Goal: Task Accomplishment & Management: Manage account settings

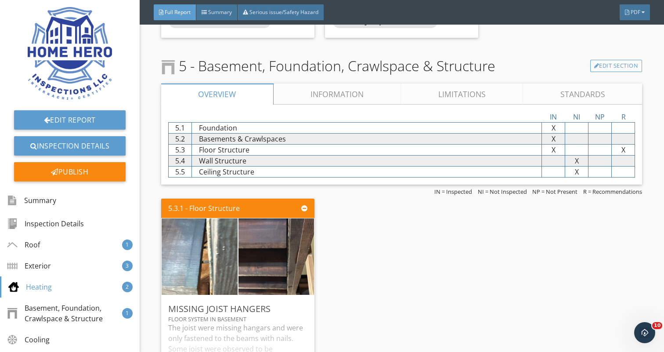
scroll to position [1537, 0]
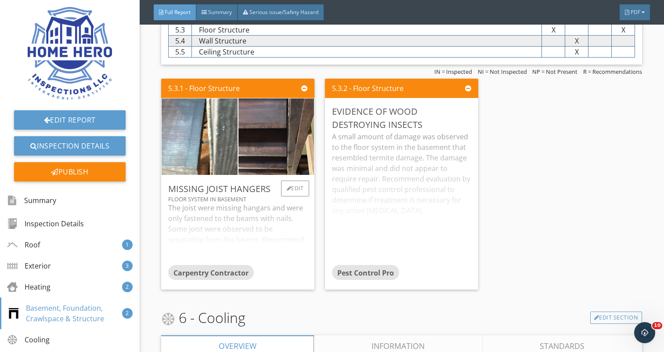
scroll to position [1656, 0]
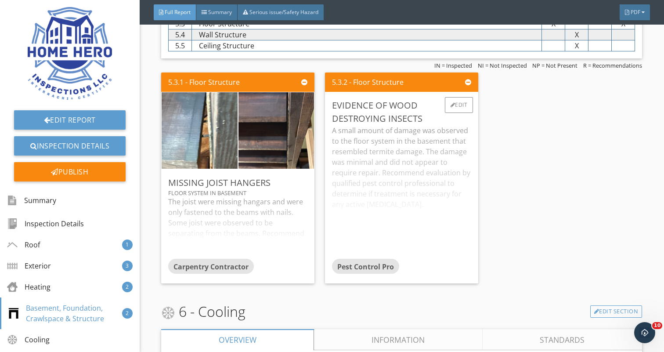
click at [414, 193] on div "A small amount of damage was observed to the floor system in the basement that …" at bounding box center [401, 192] width 139 height 134
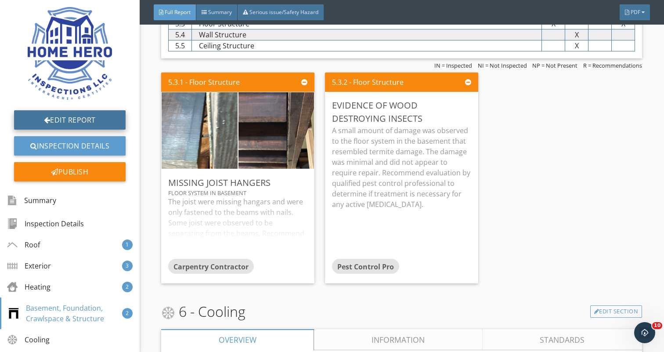
click at [95, 115] on link "Edit Report" at bounding box center [70, 119] width 112 height 19
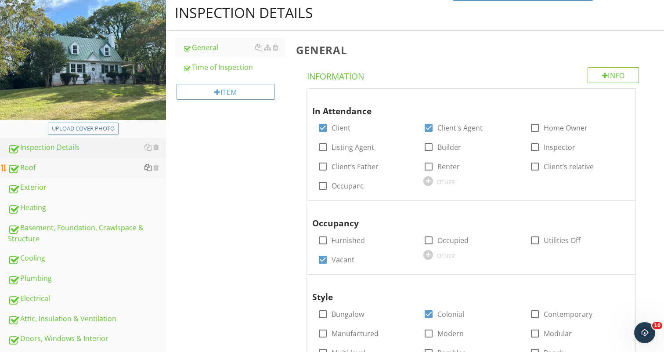
scroll to position [141, 0]
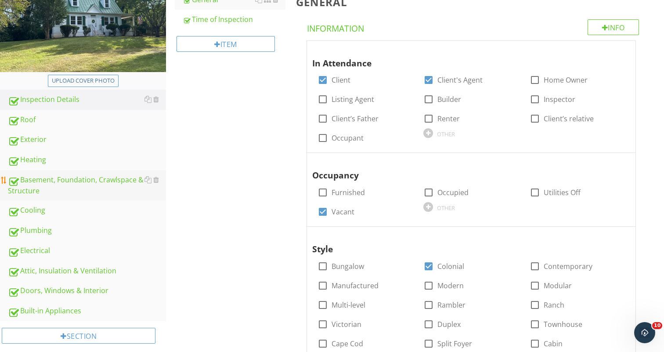
click at [87, 182] on div "Basement, Foundation, Crawlspace & Structure" at bounding box center [87, 185] width 158 height 22
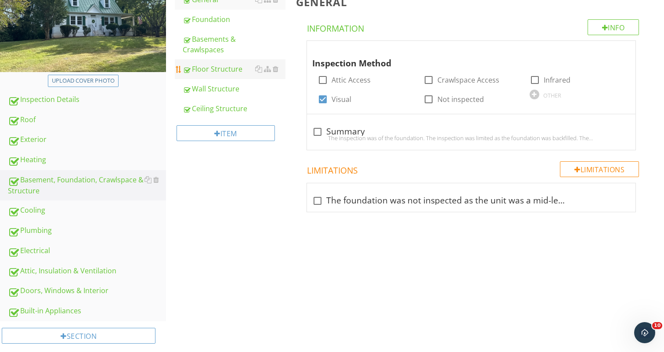
click at [216, 71] on div "Floor Structure" at bounding box center [234, 69] width 103 height 11
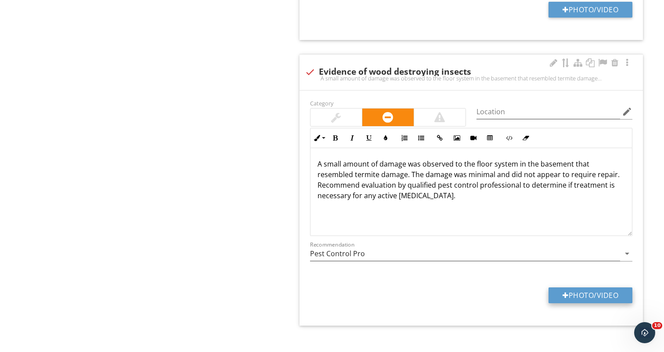
scroll to position [1433, 0]
click at [587, 288] on button "Photo/Video" at bounding box center [591, 296] width 84 height 16
type input "C:\fakepath\IMG_8991.jpeg"
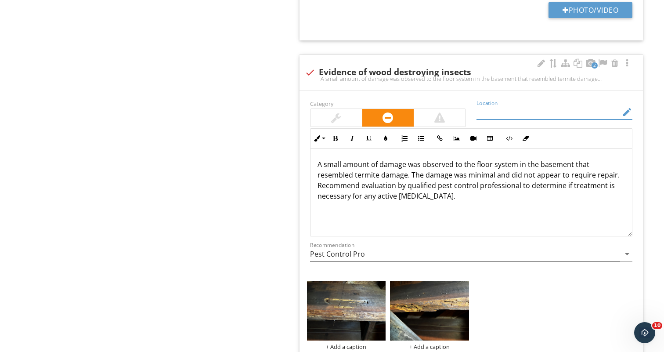
click at [489, 105] on input "Location" at bounding box center [549, 112] width 144 height 14
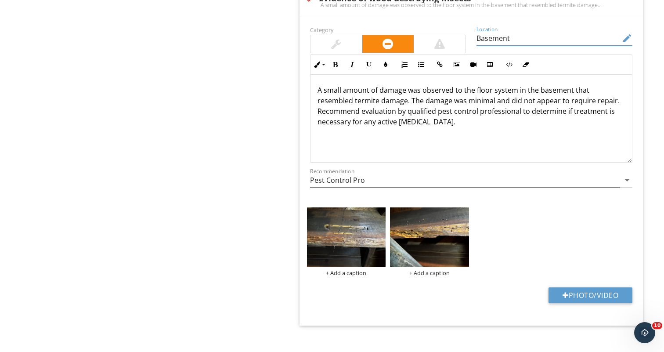
scroll to position [1507, 0]
type input "Basement"
click at [439, 221] on img at bounding box center [429, 237] width 79 height 59
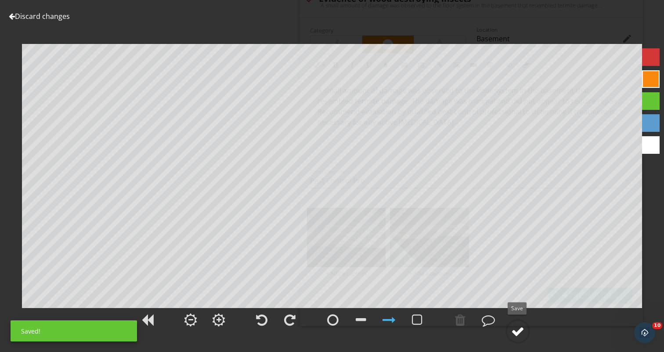
click at [516, 327] on div at bounding box center [517, 331] width 13 height 13
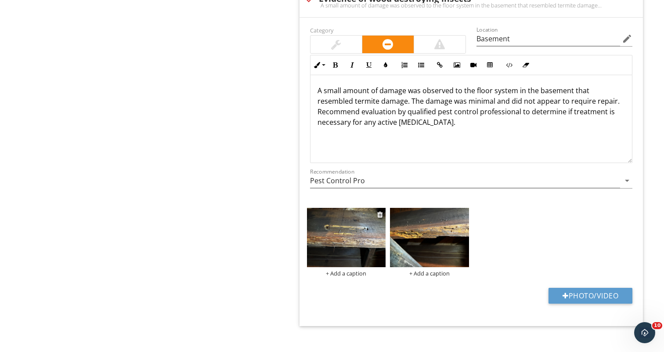
click at [350, 223] on img at bounding box center [346, 237] width 79 height 59
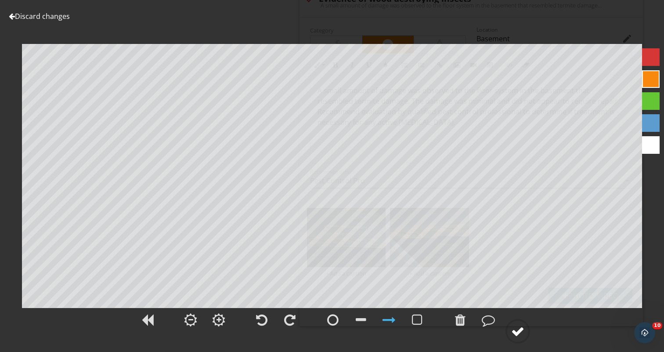
click at [519, 328] on div at bounding box center [517, 331] width 13 height 13
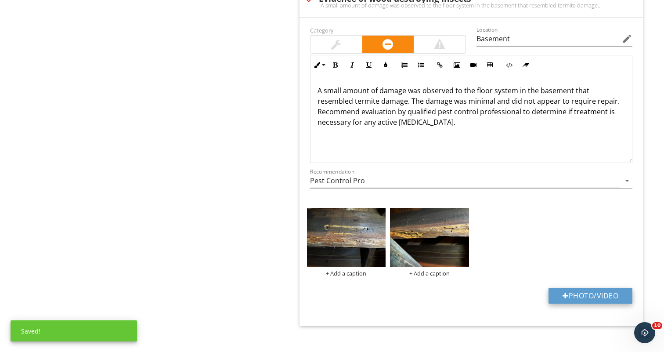
click at [583, 288] on button "Photo/Video" at bounding box center [591, 296] width 84 height 16
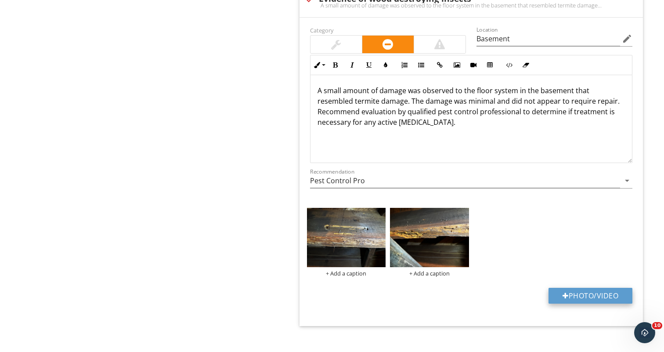
type input "C:\fakepath\IMG_8992.jpeg"
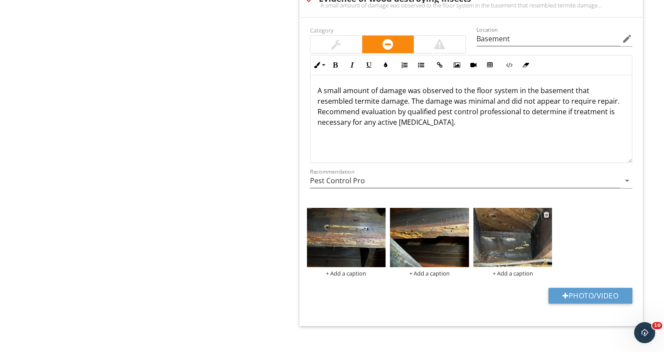
click at [527, 228] on img at bounding box center [513, 237] width 79 height 59
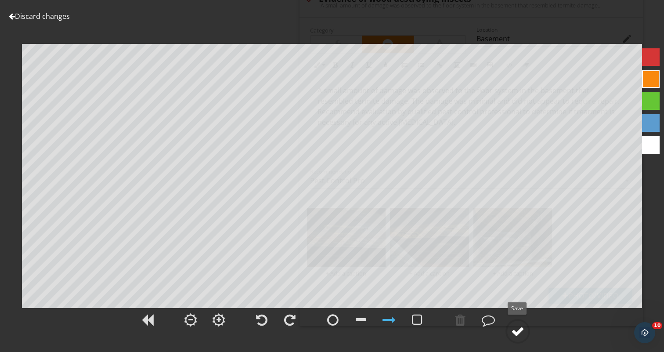
click at [520, 329] on div at bounding box center [517, 331] width 13 height 13
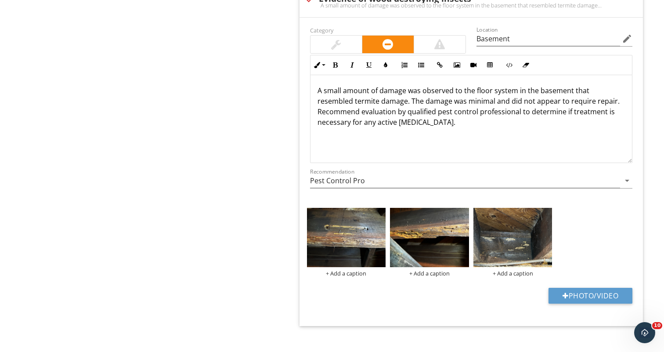
scroll to position [141, 0]
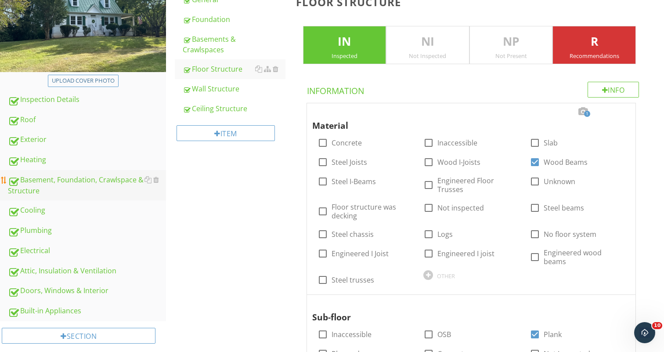
click at [84, 182] on div "Basement, Foundation, Crawlspace & Structure" at bounding box center [87, 185] width 158 height 22
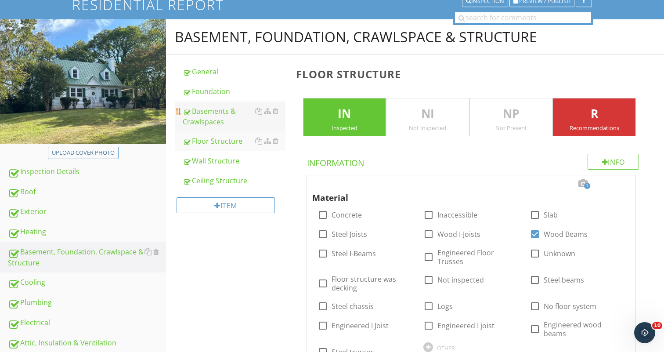
scroll to position [65, 0]
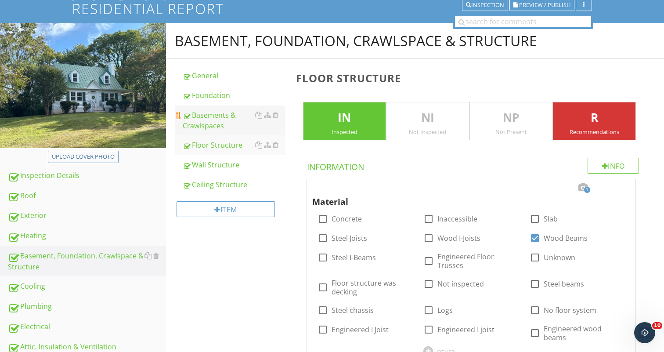
click at [218, 116] on div "Basements & Crawlspaces" at bounding box center [234, 120] width 103 height 21
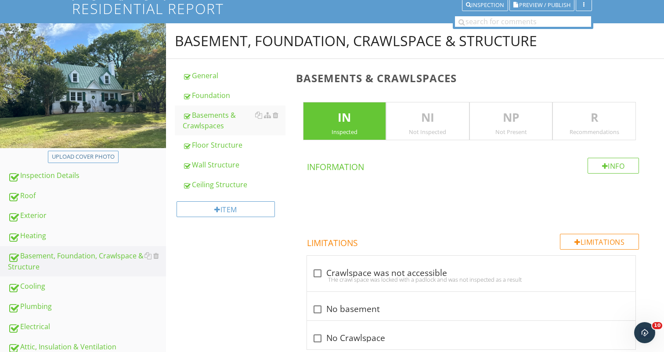
click at [420, 125] on p "NI" at bounding box center [428, 118] width 83 height 18
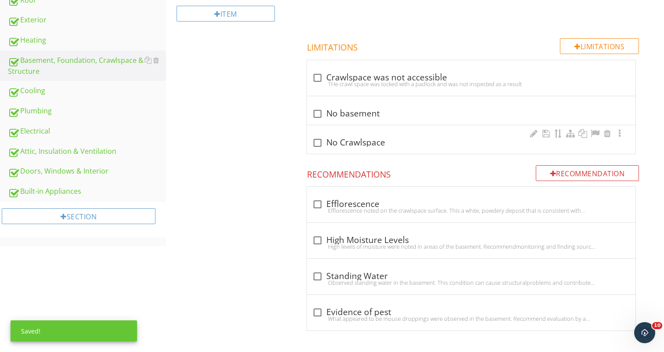
scroll to position [260, 0]
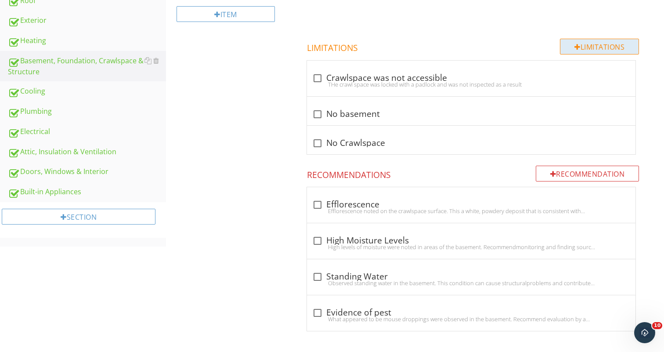
click at [609, 41] on div "Limitations" at bounding box center [599, 47] width 79 height 16
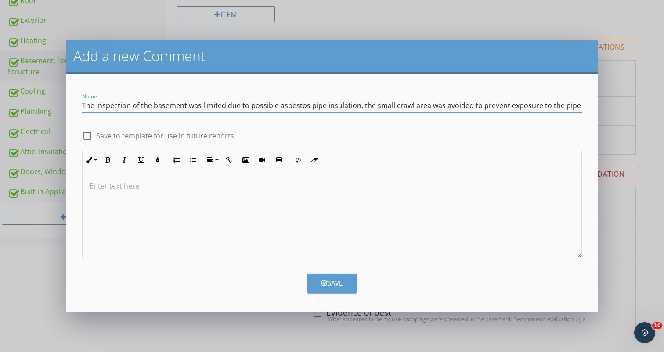
type input "The inspection of the basement was limited due to possible asbestos pipe insula…"
click at [342, 277] on button "Save" at bounding box center [332, 283] width 49 height 19
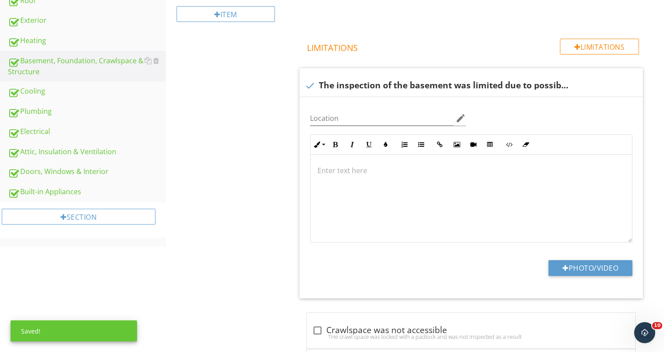
scroll to position [326, 0]
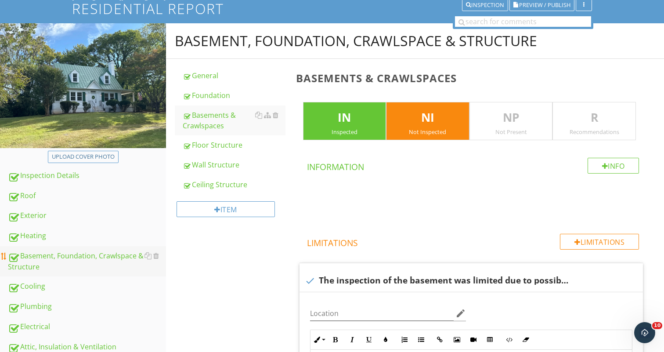
scroll to position [141, 0]
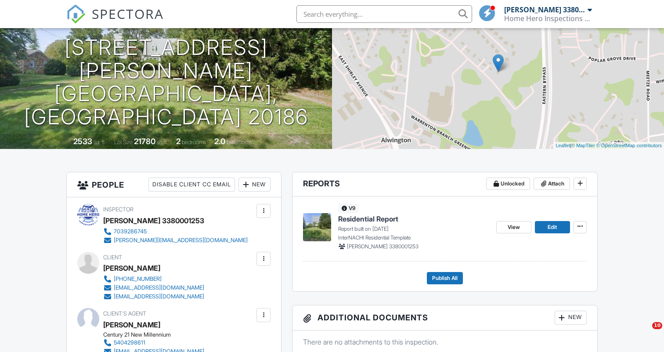
click at [512, 218] on div "View Edit" at bounding box center [541, 226] width 90 height 47
click at [516, 230] on span "View" at bounding box center [514, 227] width 12 height 9
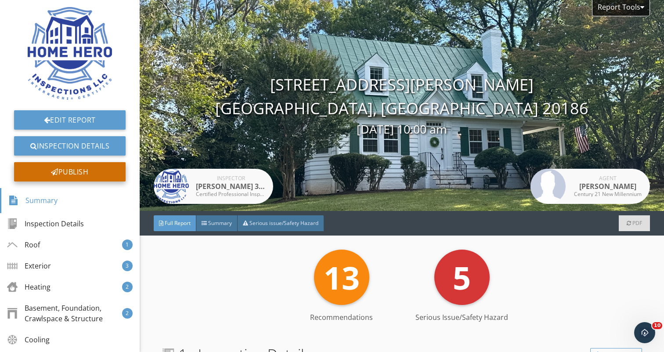
click at [76, 173] on div "Publish" at bounding box center [70, 171] width 112 height 19
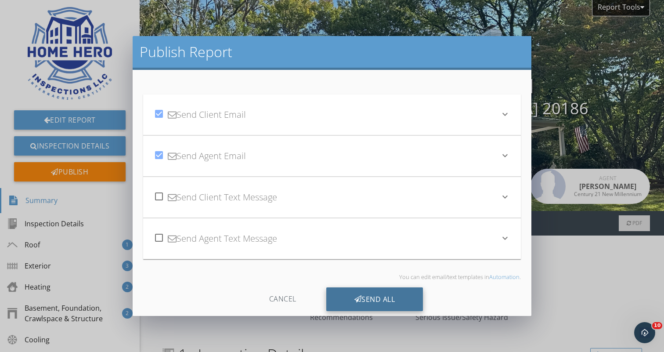
click at [379, 297] on div "Send All" at bounding box center [374, 299] width 97 height 24
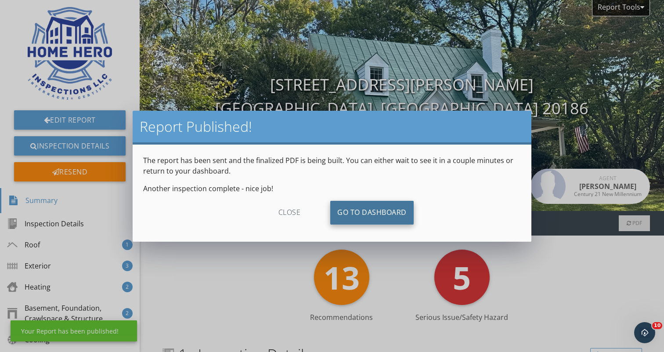
click at [385, 210] on link "Go To Dashboard" at bounding box center [371, 213] width 83 height 24
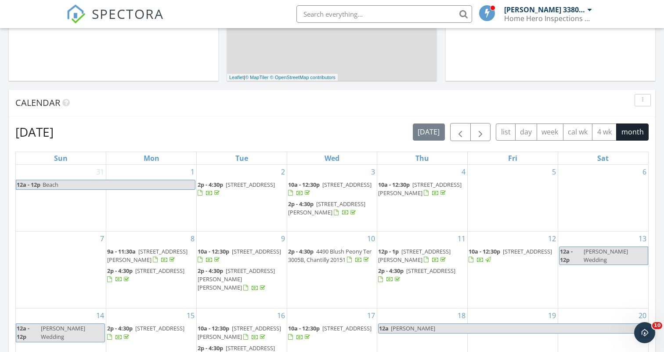
scroll to position [298, 0]
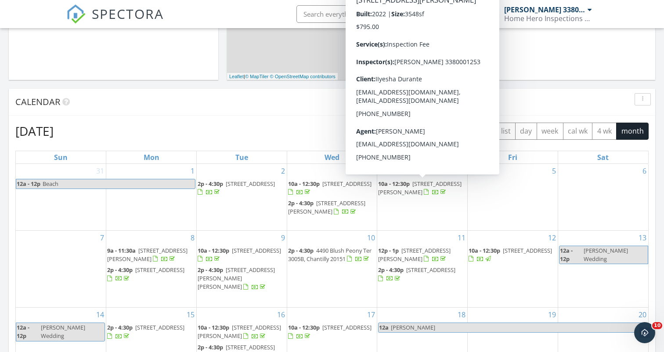
click at [416, 188] on span "[STREET_ADDRESS][PERSON_NAME]" at bounding box center [419, 188] width 83 height 16
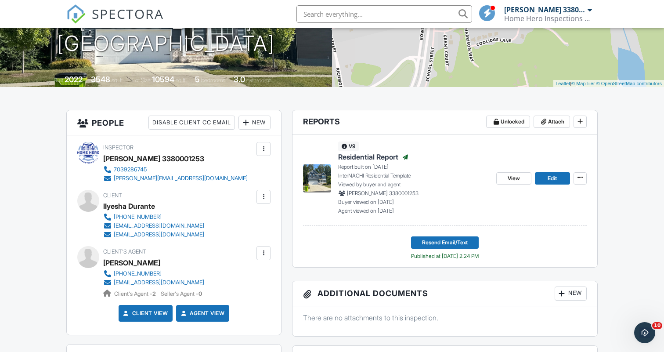
scroll to position [148, 0]
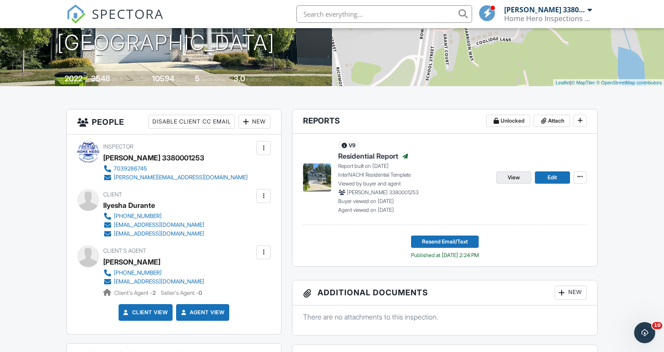
click at [518, 178] on span "View" at bounding box center [514, 177] width 12 height 9
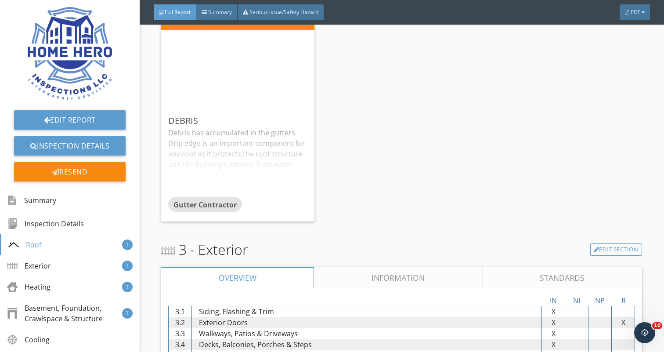
scroll to position [618, 0]
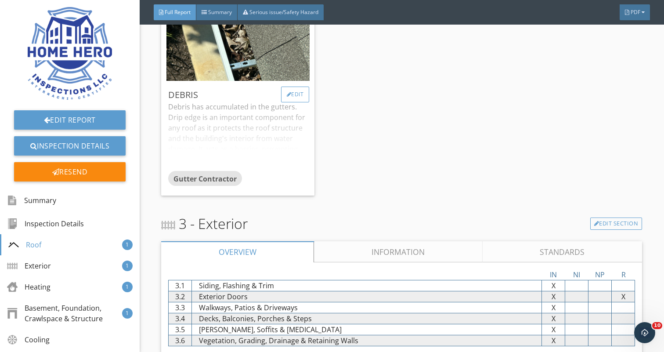
click at [300, 93] on div "Edit" at bounding box center [295, 95] width 29 height 16
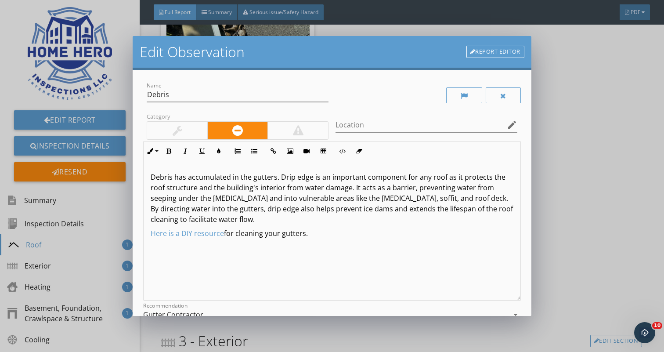
click at [216, 221] on p "Debris has accumulated in the gutters. Drip edge is an important component for …" at bounding box center [332, 198] width 362 height 53
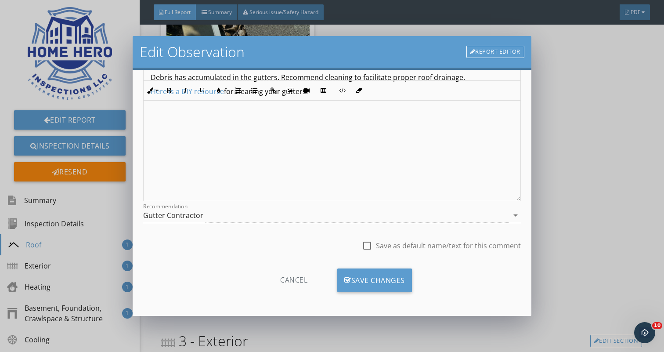
scroll to position [99, 0]
click at [391, 280] on div "Save Changes" at bounding box center [374, 280] width 75 height 24
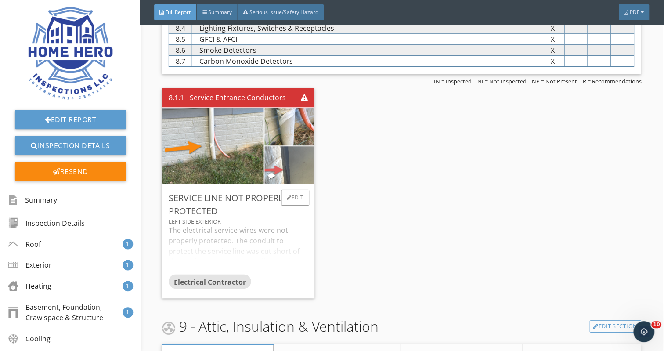
scroll to position [2380, 0]
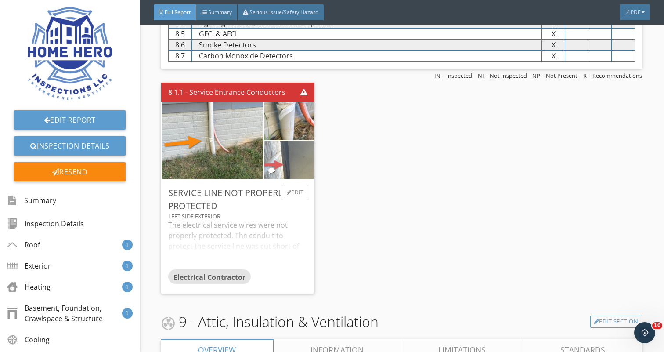
click at [297, 166] on img at bounding box center [289, 160] width 71 height 94
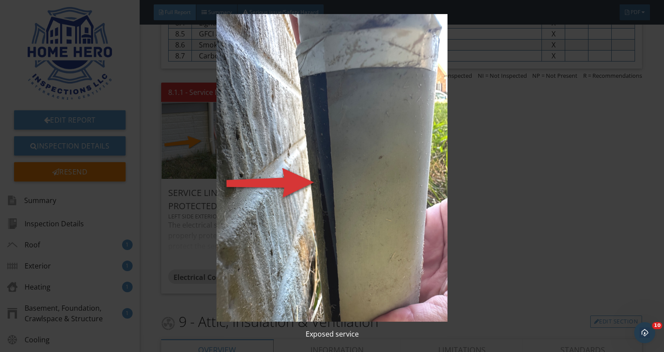
click at [504, 194] on img at bounding box center [332, 168] width 604 height 308
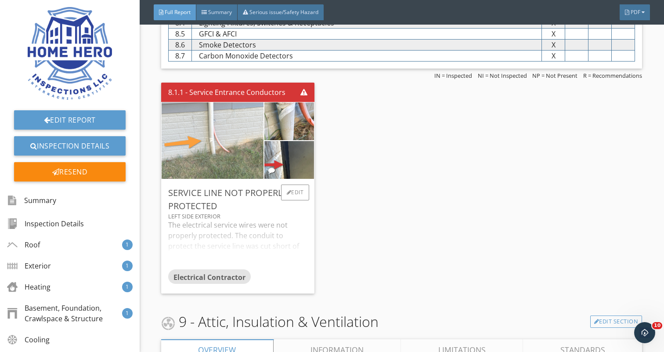
click at [222, 146] on img at bounding box center [212, 140] width 143 height 191
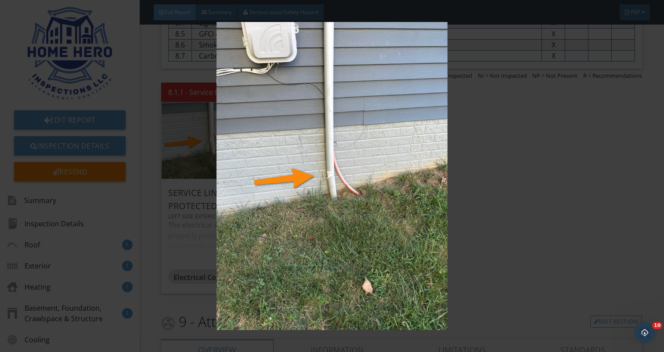
click at [539, 183] on img at bounding box center [332, 176] width 604 height 308
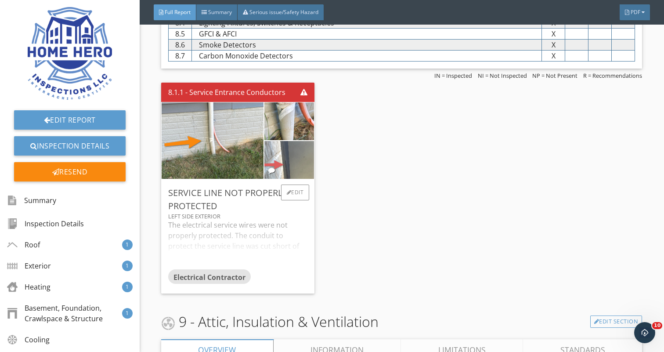
click at [295, 162] on img at bounding box center [289, 160] width 71 height 94
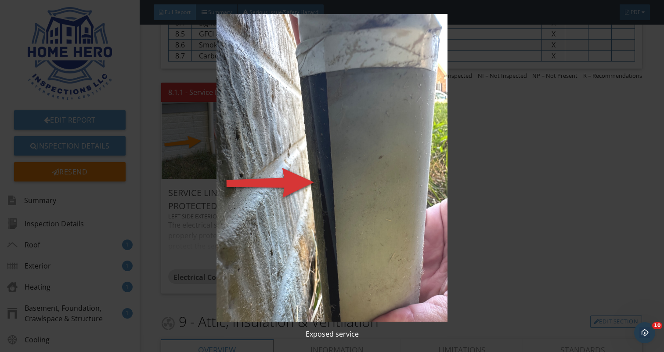
click at [388, 145] on img at bounding box center [332, 168] width 604 height 308
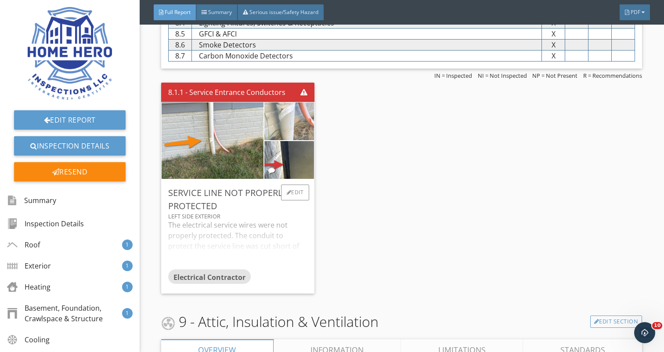
click at [294, 117] on img at bounding box center [289, 121] width 71 height 94
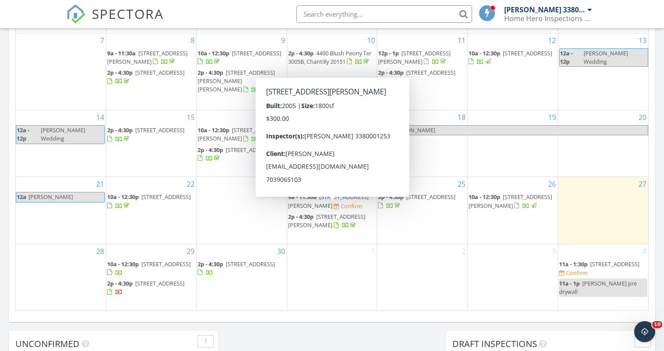
scroll to position [515, 0]
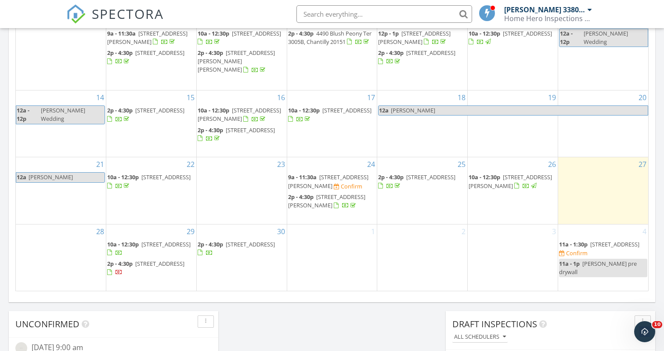
click at [604, 276] on span "[PERSON_NAME] pre drywall" at bounding box center [598, 268] width 78 height 16
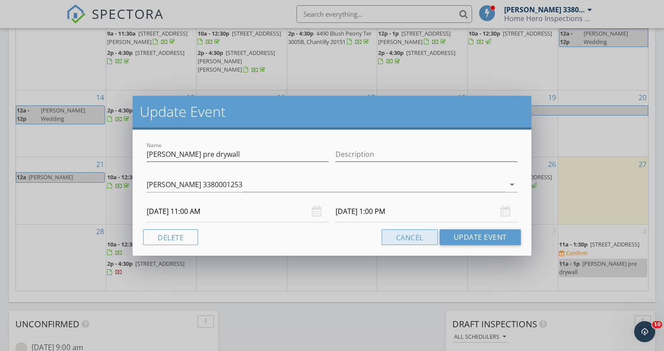
click at [425, 240] on button "Cancel" at bounding box center [410, 237] width 56 height 16
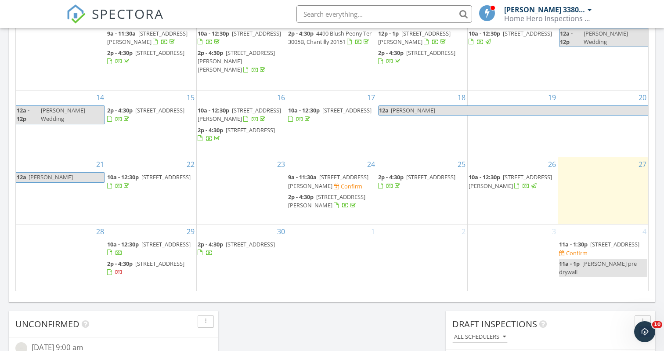
click at [616, 274] on span "[PERSON_NAME] pre drywall" at bounding box center [598, 268] width 78 height 16
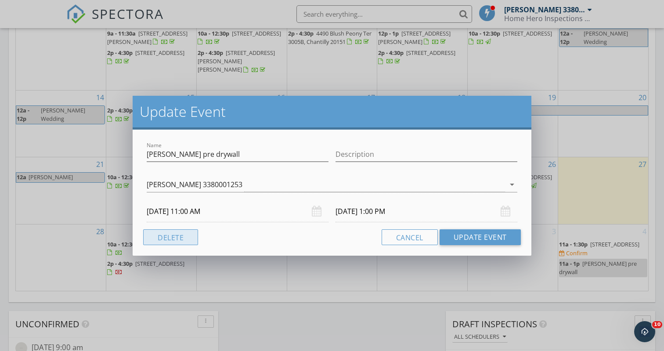
click at [170, 234] on button "Delete" at bounding box center [170, 237] width 55 height 16
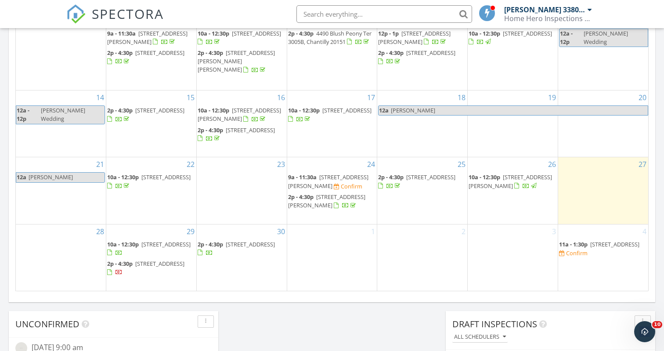
click at [601, 248] on span "[STREET_ADDRESS]" at bounding box center [614, 244] width 49 height 8
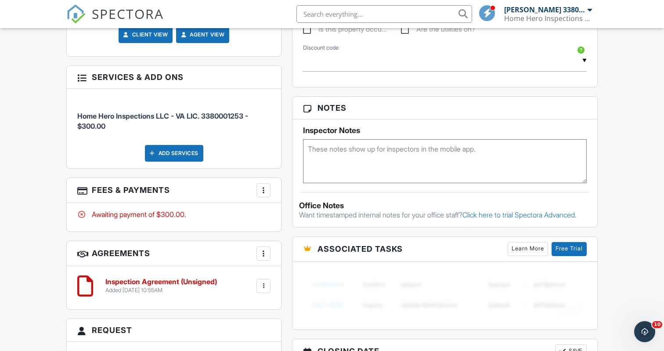
scroll to position [575, 0]
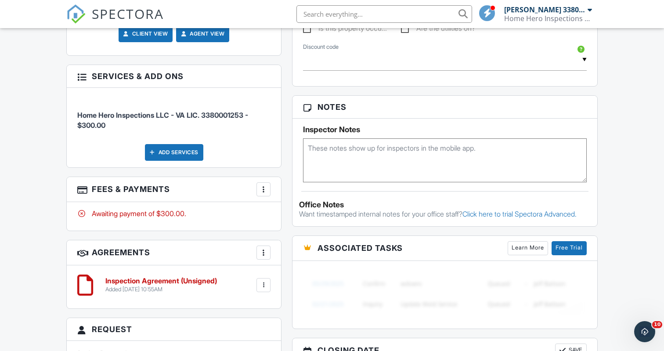
click at [266, 187] on div at bounding box center [263, 189] width 9 height 9
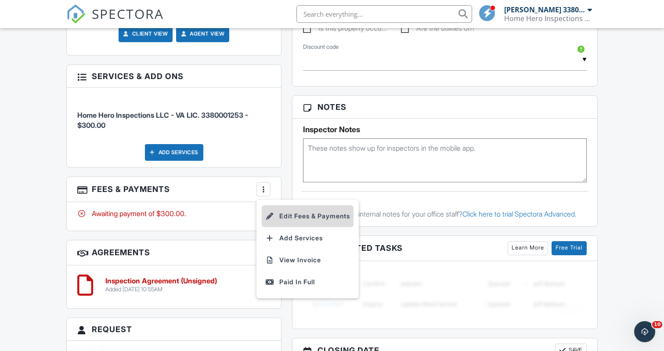
click at [319, 213] on li "Edit Fees & Payments" at bounding box center [308, 216] width 92 height 22
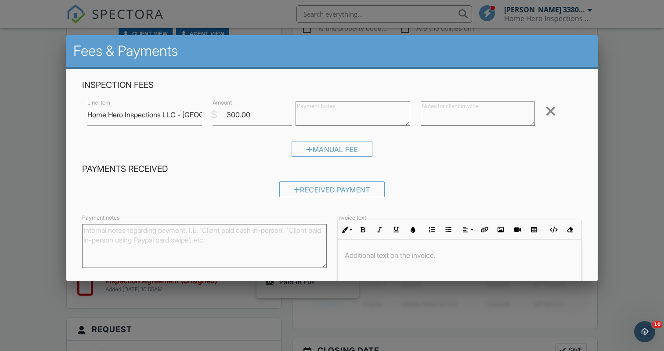
click at [433, 107] on textarea at bounding box center [478, 113] width 114 height 24
click at [636, 90] on div at bounding box center [332, 175] width 664 height 439
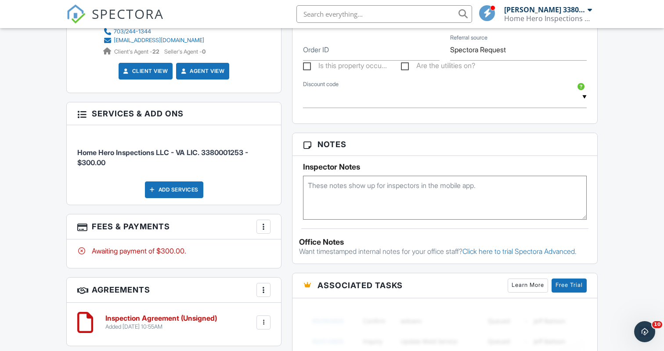
scroll to position [539, 0]
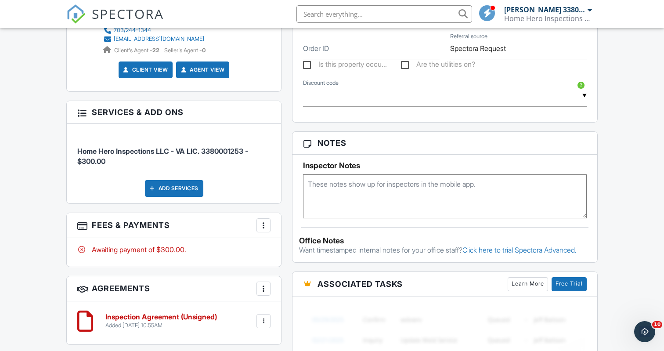
click at [267, 223] on div at bounding box center [263, 225] width 9 height 9
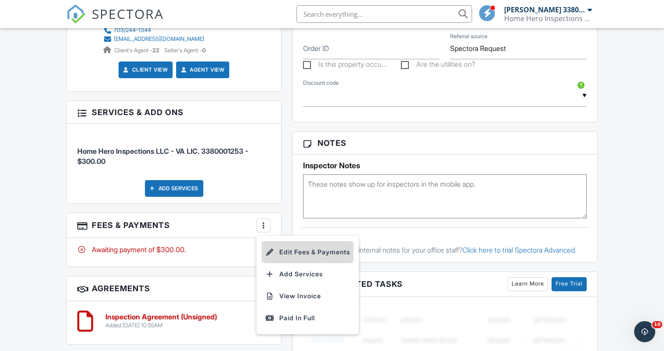
click at [314, 249] on li "Edit Fees & Payments" at bounding box center [308, 252] width 92 height 22
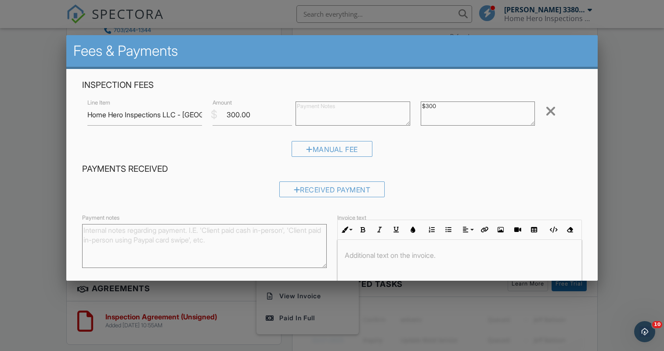
click at [446, 109] on textarea "$300" at bounding box center [478, 113] width 114 height 24
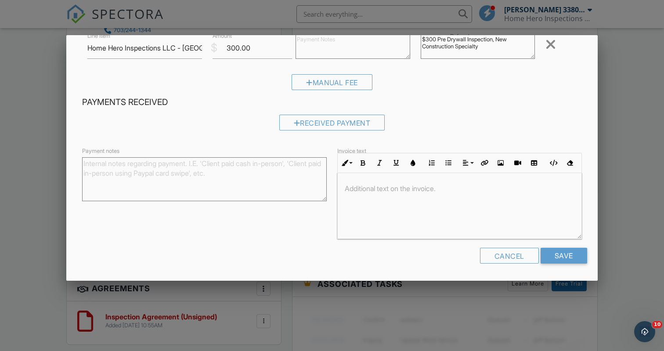
scroll to position [66, 0]
type textarea "$300 Pre Drywall Inspection, New Construction Specialty"
click at [565, 261] on input "Save" at bounding box center [564, 257] width 47 height 16
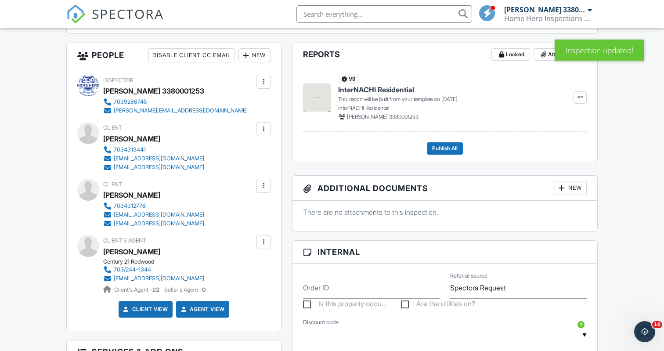
scroll to position [72, 0]
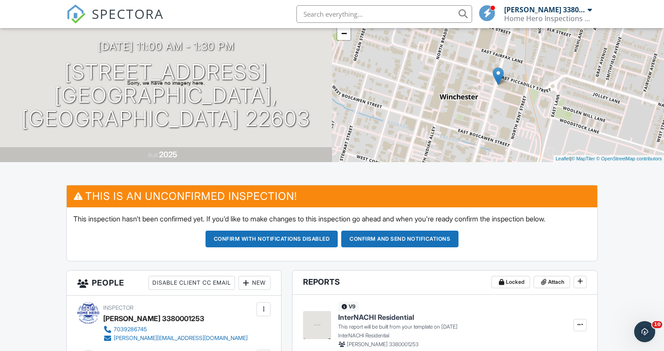
click at [413, 241] on button "Confirm and send notifications" at bounding box center [399, 239] width 117 height 17
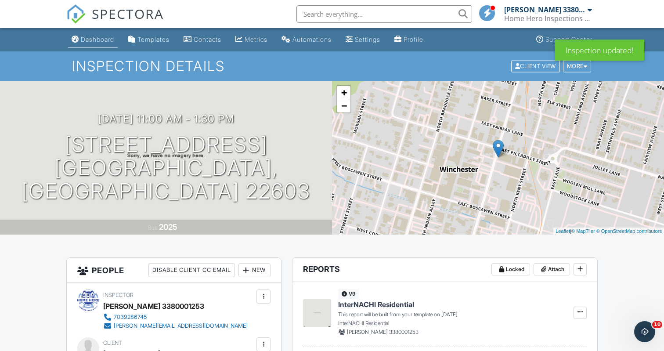
click at [101, 44] on link "Dashboard" at bounding box center [93, 40] width 50 height 16
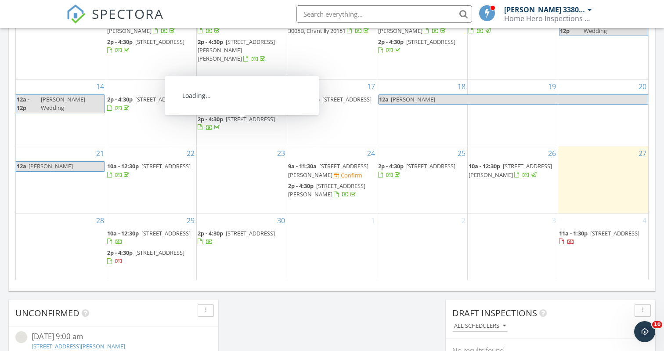
scroll to position [522, 0]
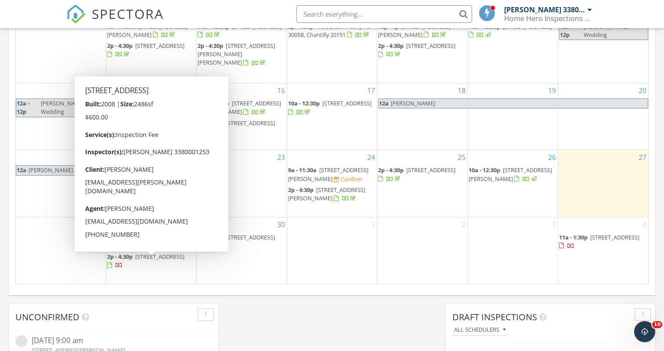
click at [353, 288] on div "[DATE] [DATE] list day week cal wk 4 wk month Sun Mon Tue Wed Thu Fri Sat 31 12…" at bounding box center [332, 90] width 647 height 399
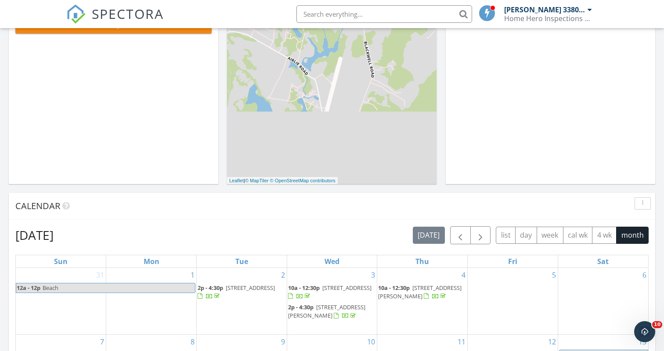
scroll to position [165, 0]
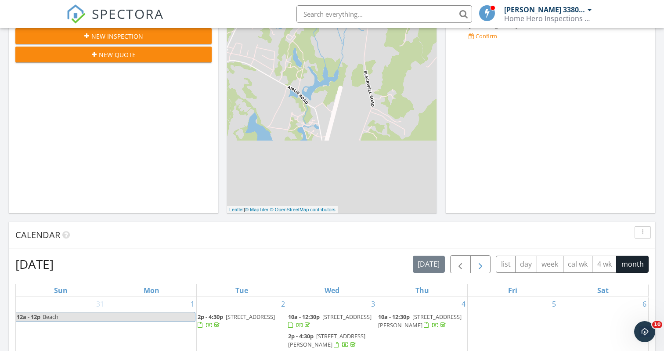
click at [478, 264] on span "button" at bounding box center [480, 264] width 11 height 11
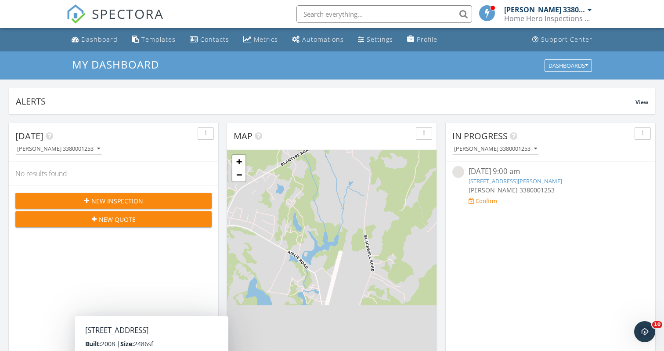
scroll to position [0, 0]
click at [260, 37] on div "Metrics" at bounding box center [266, 39] width 24 height 8
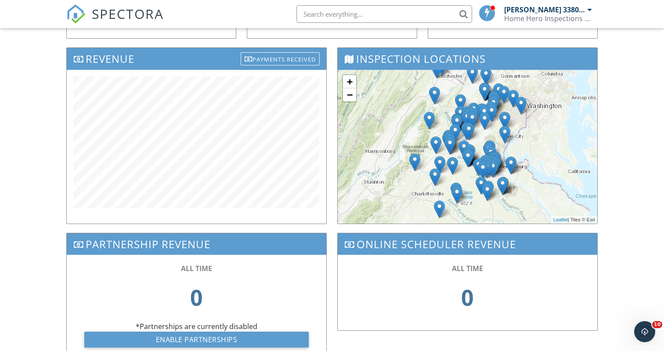
scroll to position [287, 0]
